Goal: Task Accomplishment & Management: Use online tool/utility

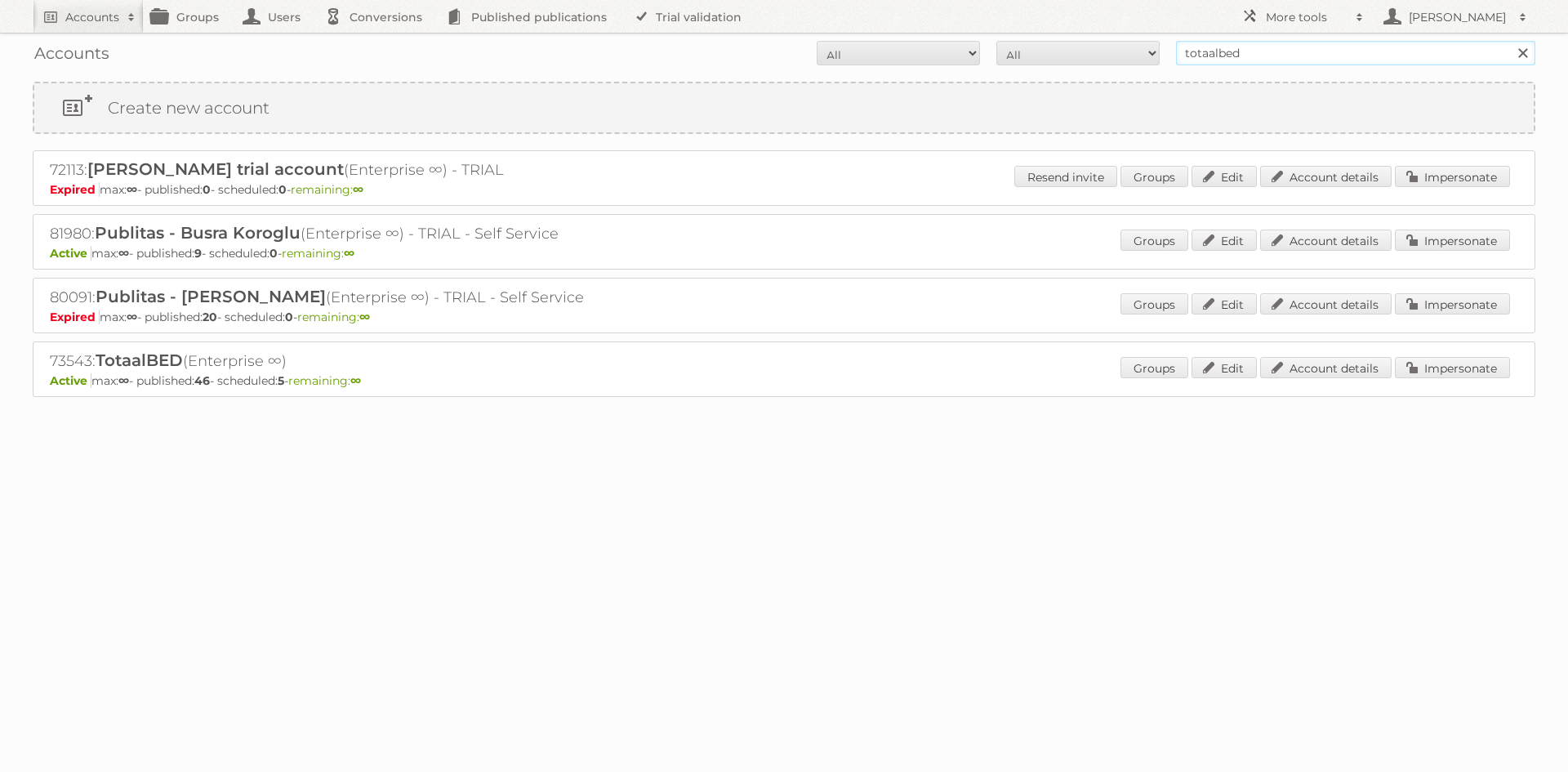
click at [1220, 59] on input "totaalbed" at bounding box center [1356, 53] width 360 height 24
type input "hubo"
click at [1510, 41] on input "Search" at bounding box center [1521, 53] width 24 height 24
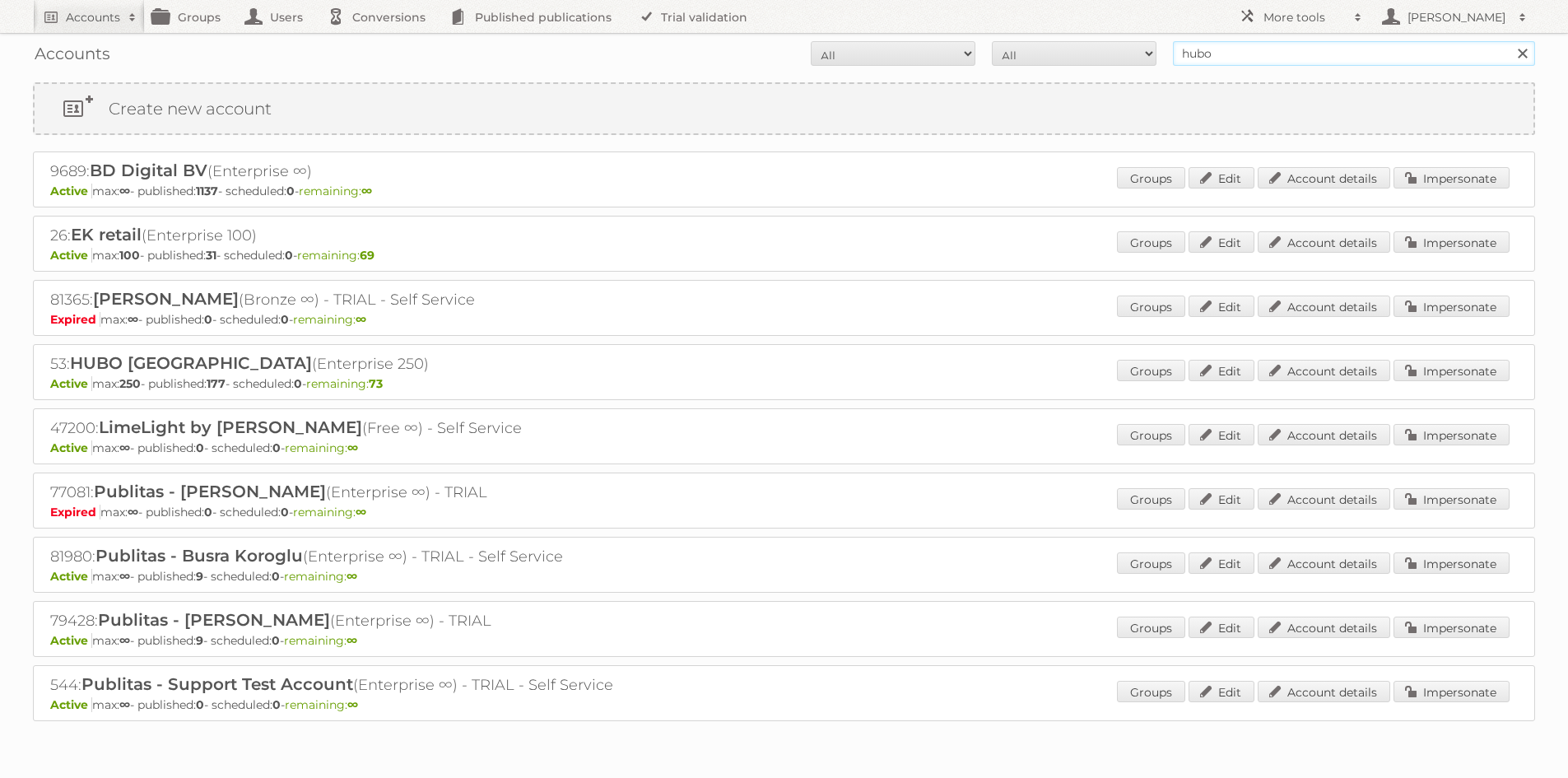
click at [1226, 58] on input "hubo" at bounding box center [1354, 53] width 363 height 24
drag, startPoint x: 1480, startPoint y: 371, endPoint x: 1359, endPoint y: 349, distance: 123.0
click at [1479, 371] on link "Impersonate" at bounding box center [1451, 370] width 116 height 22
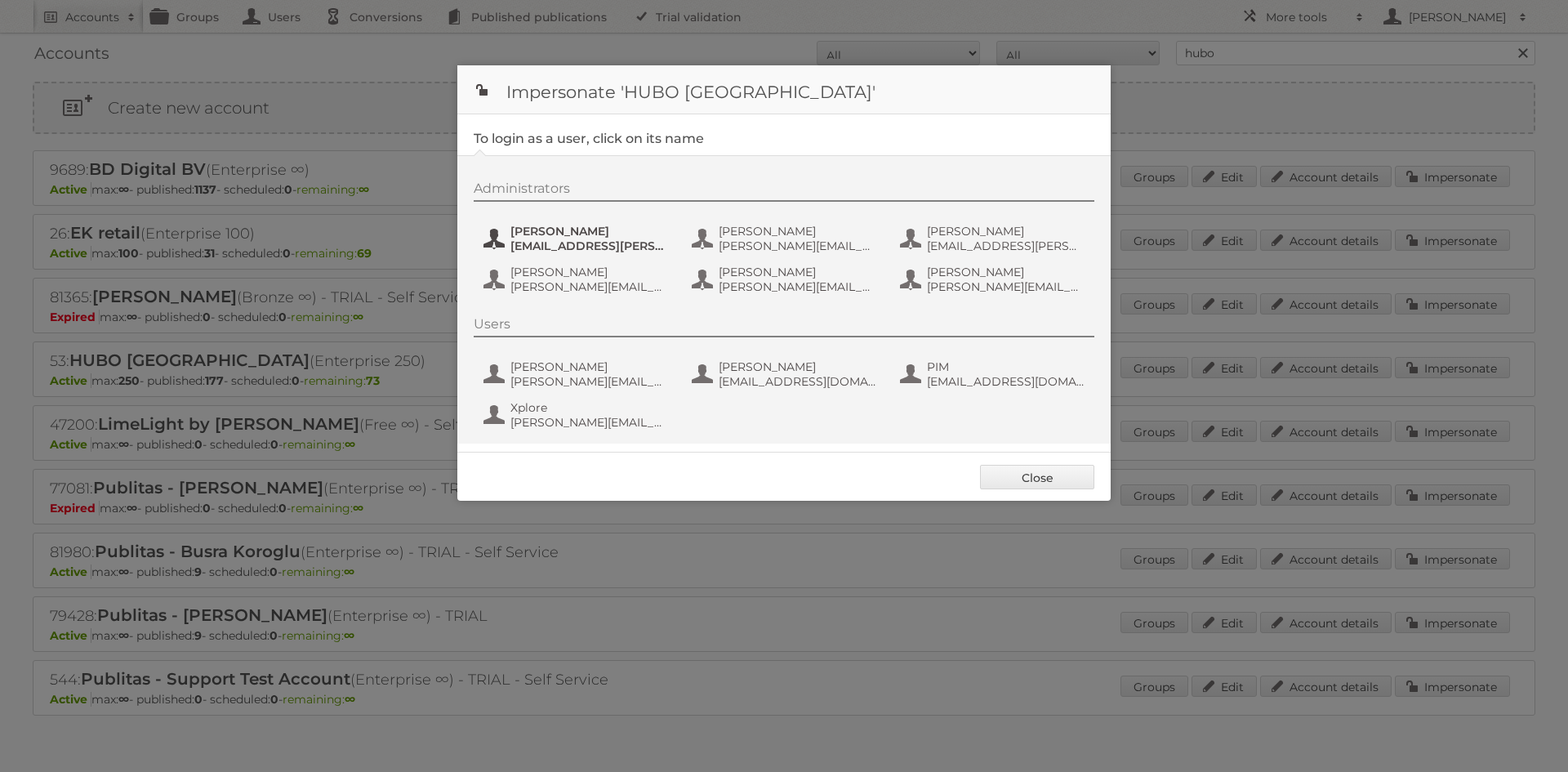
click at [585, 238] on span "[EMAIL_ADDRESS][PERSON_NAME][DOMAIN_NAME]" at bounding box center [589, 245] width 158 height 15
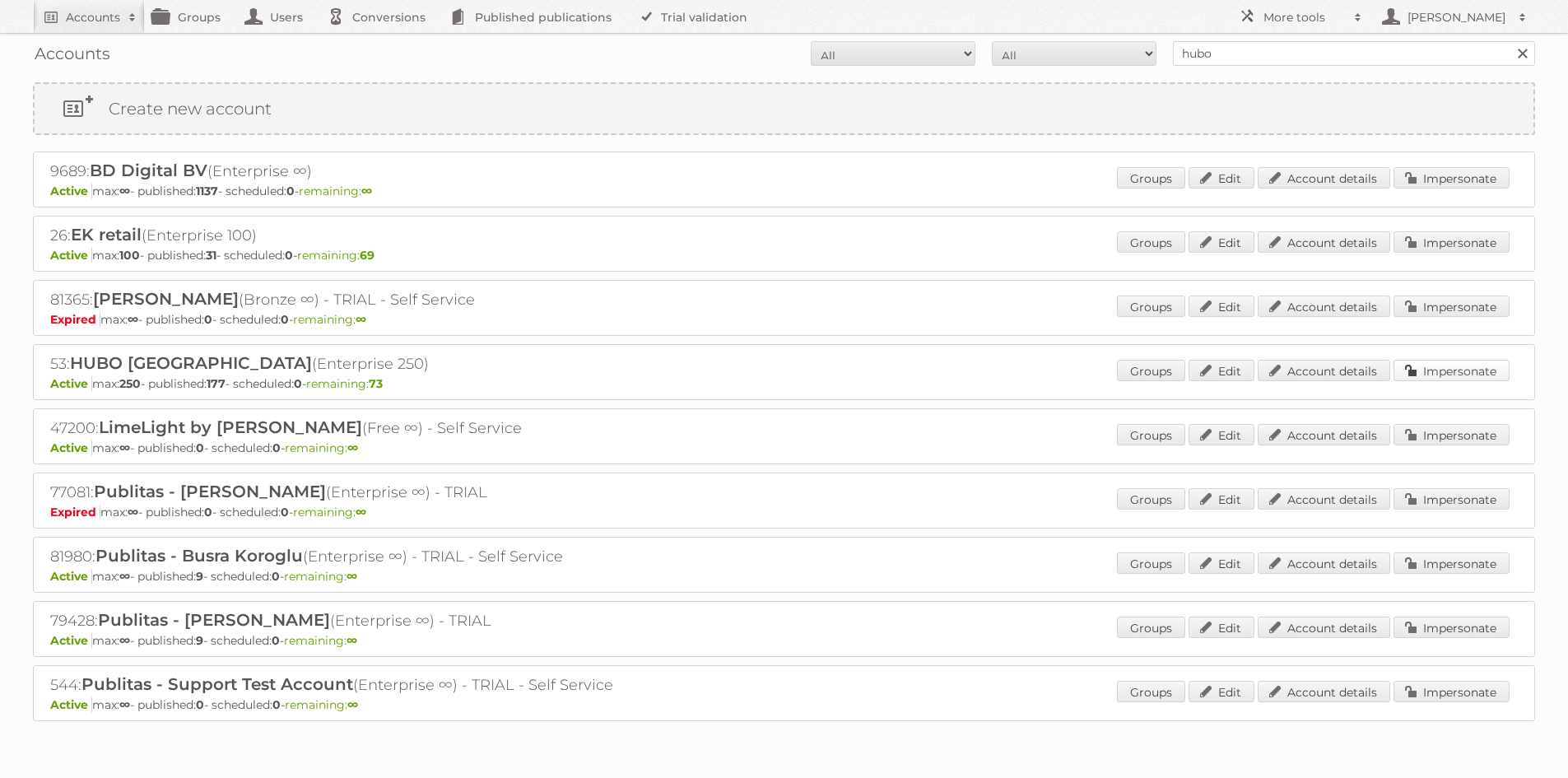
click at [1424, 372] on link "Impersonate" at bounding box center [1451, 370] width 116 height 22
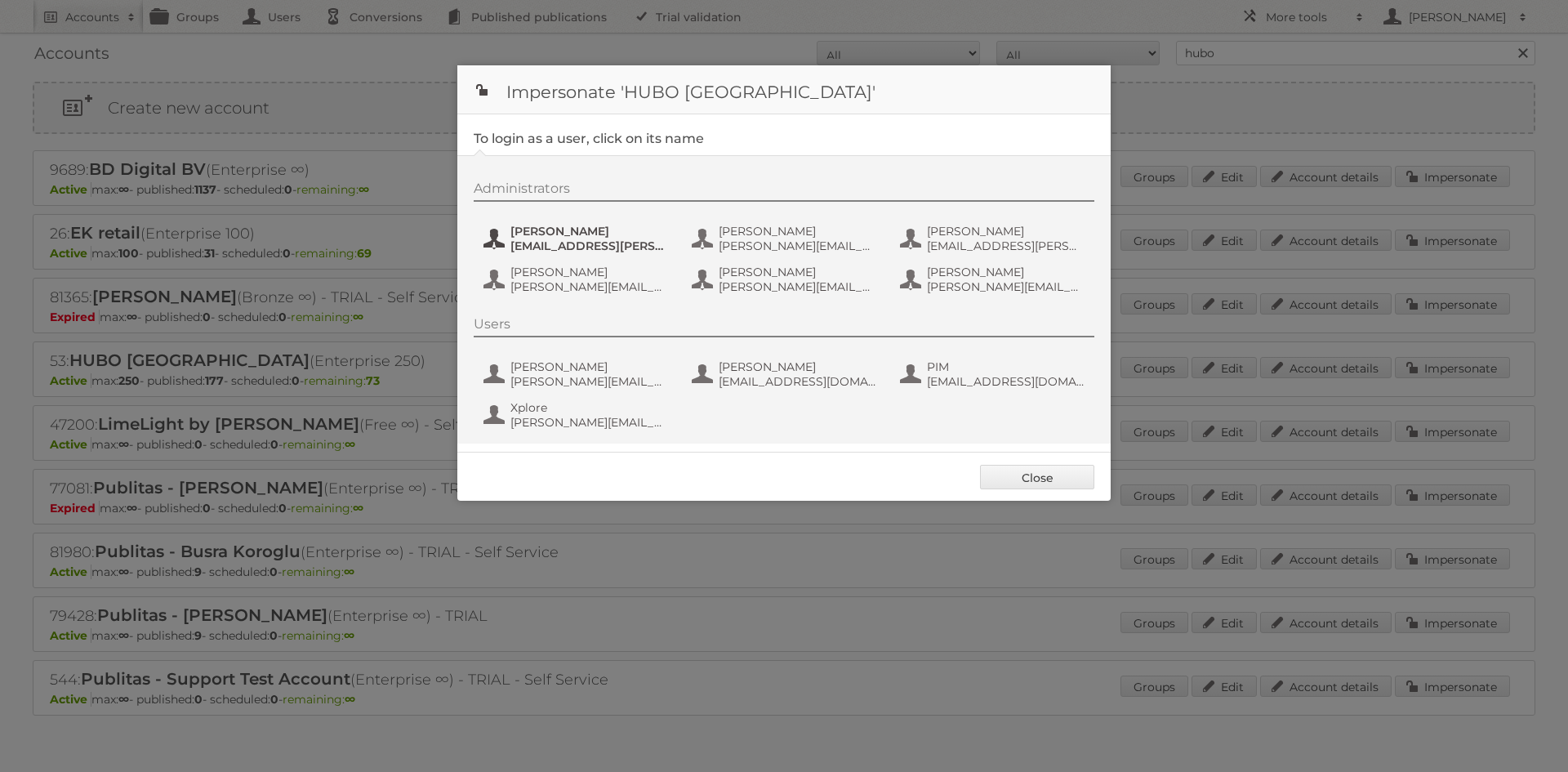
click at [602, 243] on span "[EMAIL_ADDRESS][PERSON_NAME][DOMAIN_NAME]" at bounding box center [589, 245] width 158 height 15
